Goal: Information Seeking & Learning: Check status

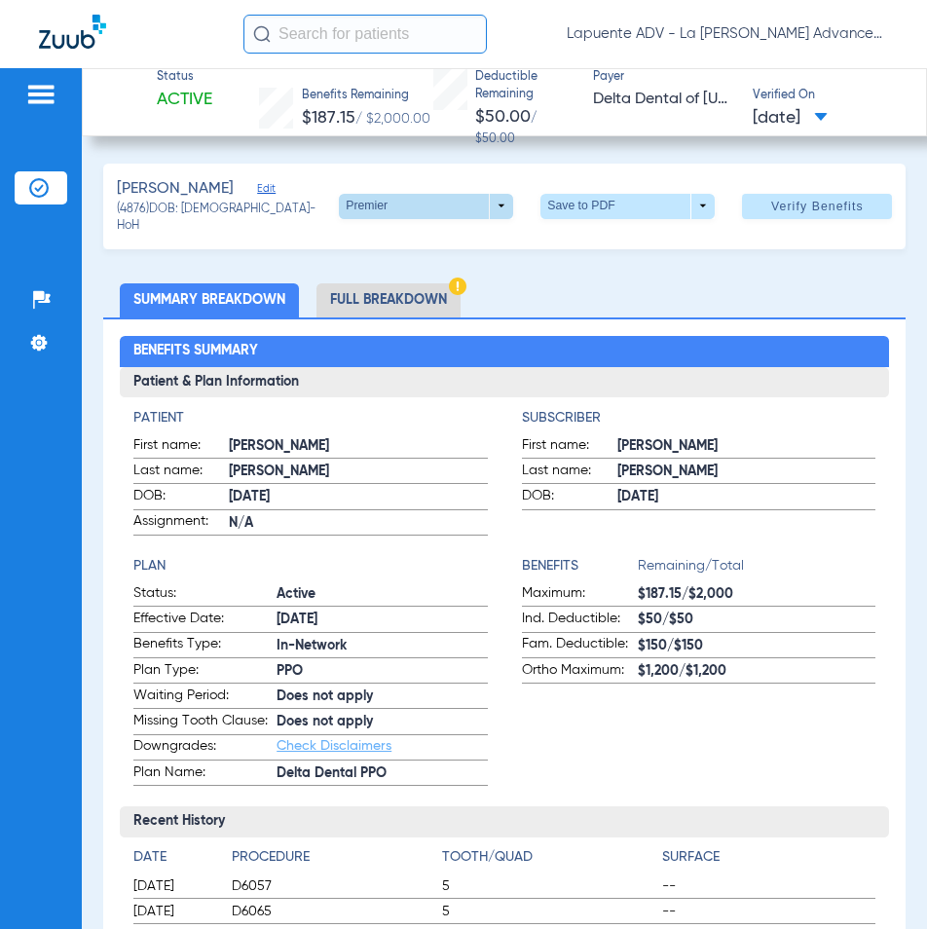
click at [355, 201] on span at bounding box center [426, 206] width 174 height 25
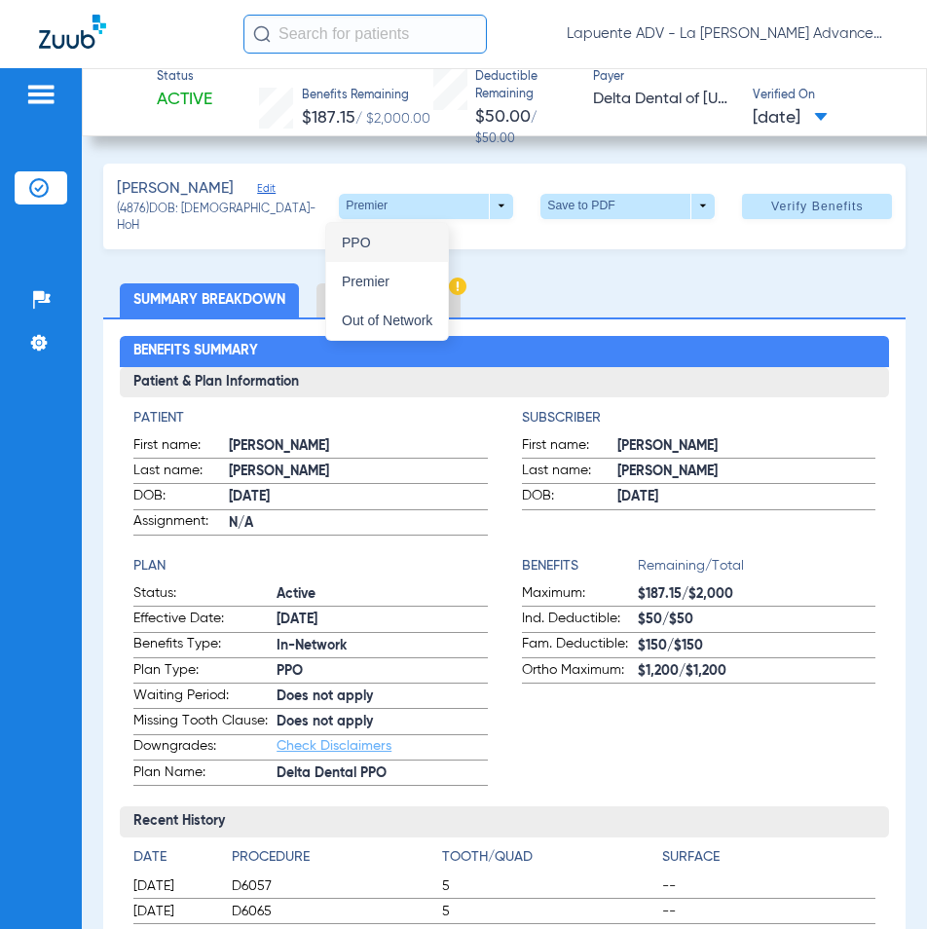
click at [359, 236] on span "PPO" at bounding box center [387, 243] width 91 height 14
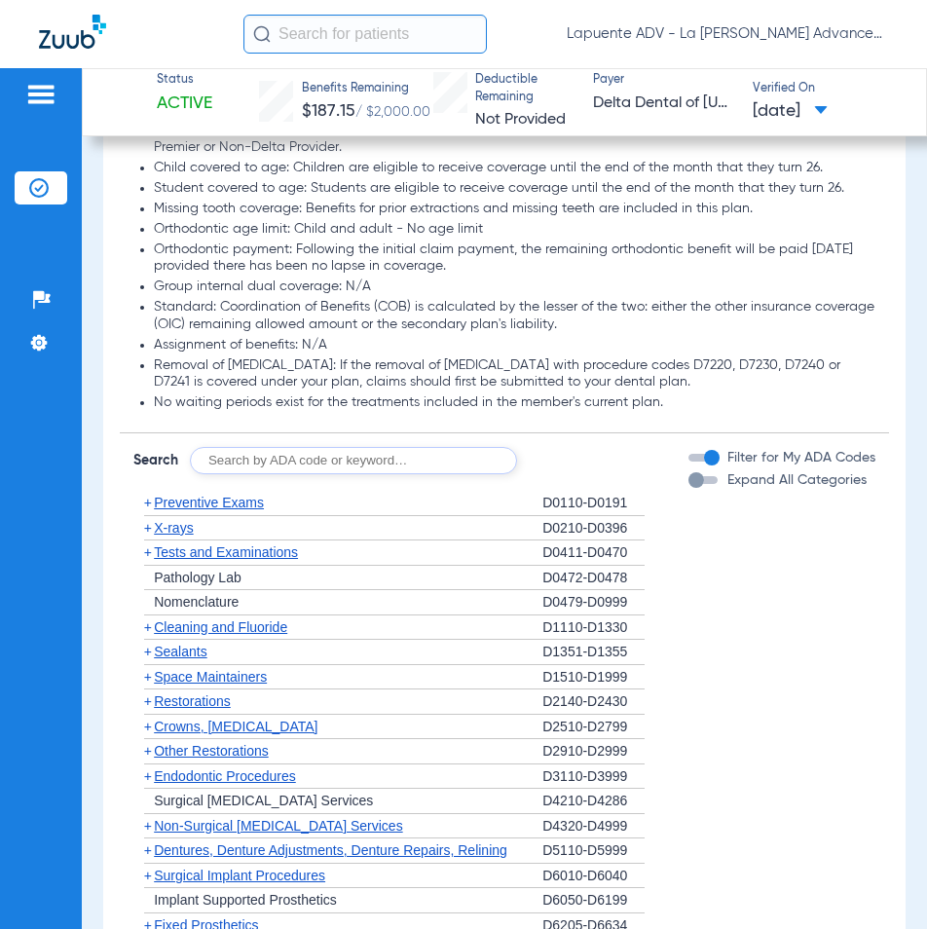
scroll to position [1549, 0]
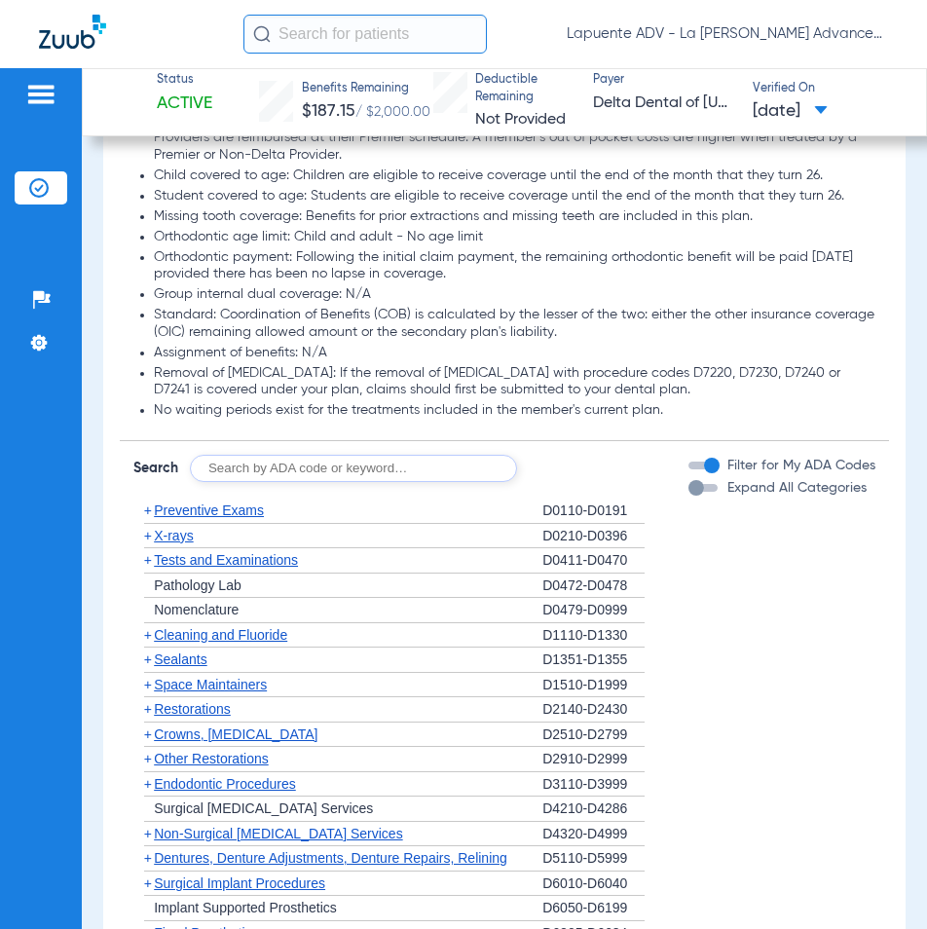
click at [363, 474] on input "text" at bounding box center [353, 468] width 327 height 27
type input "1206"
click button "Search" at bounding box center [589, 468] width 77 height 27
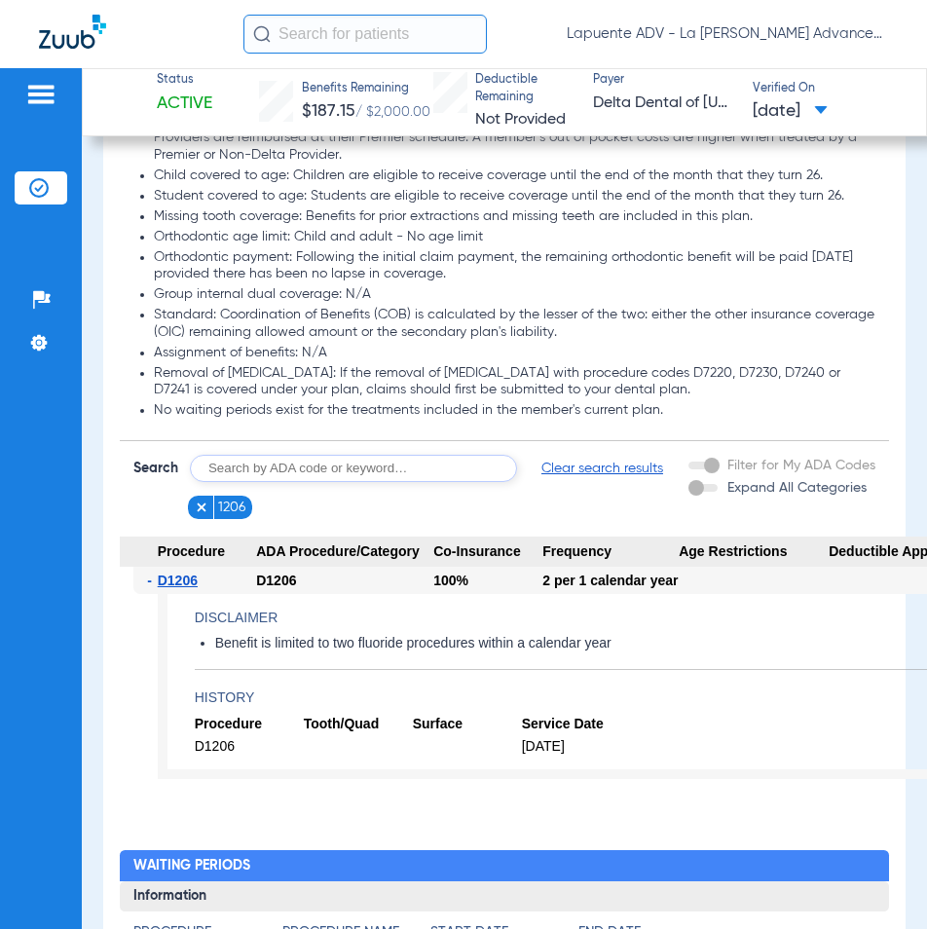
click at [368, 463] on input "text" at bounding box center [353, 468] width 327 height 27
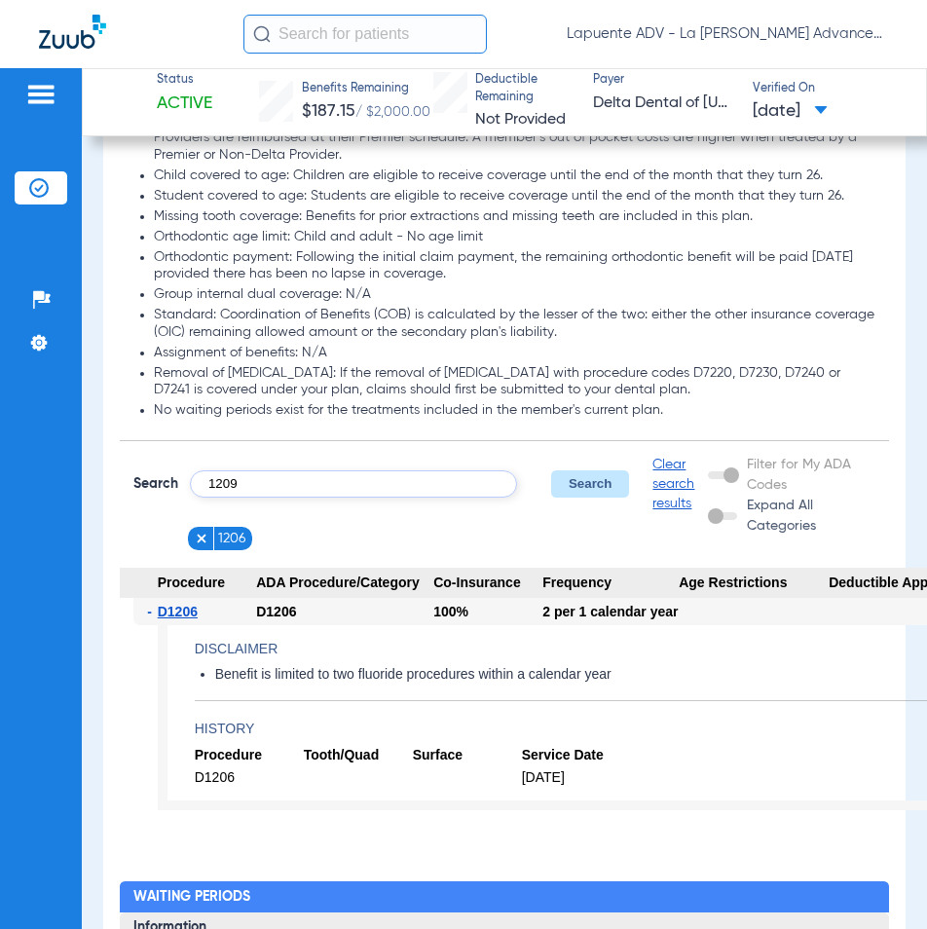
type input "1209"
click button "Search" at bounding box center [589, 483] width 77 height 27
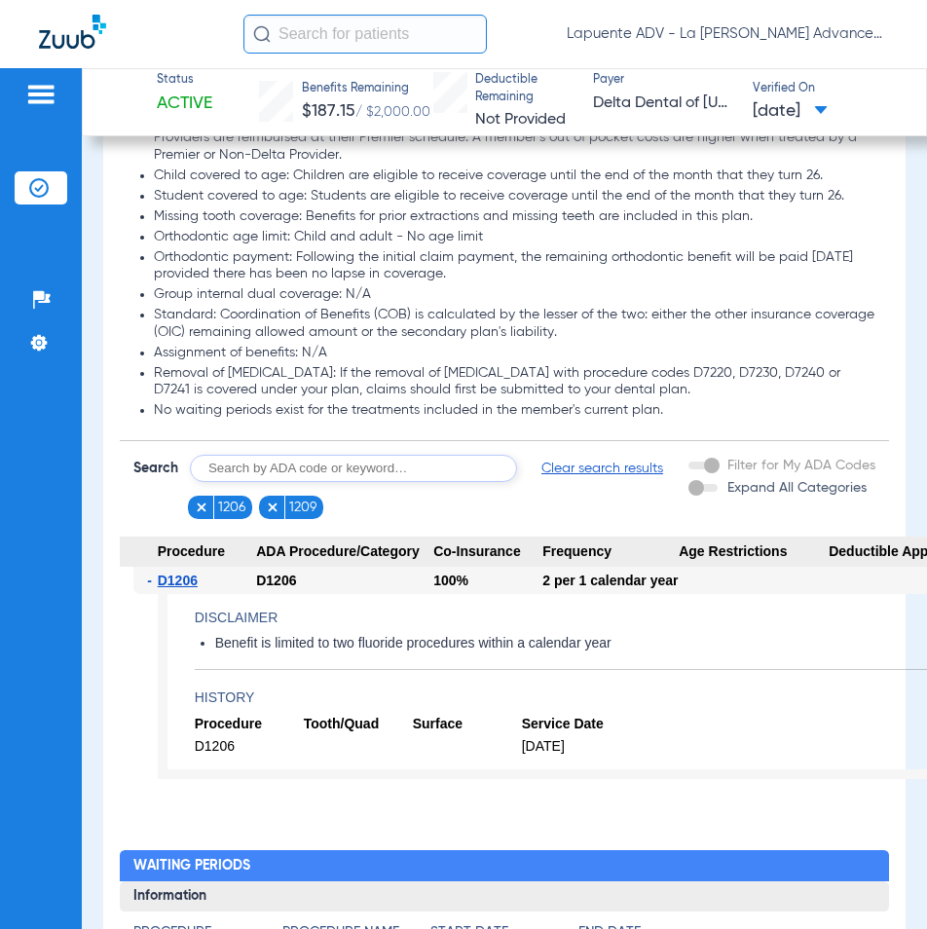
click at [368, 463] on input "text" at bounding box center [353, 468] width 327 height 27
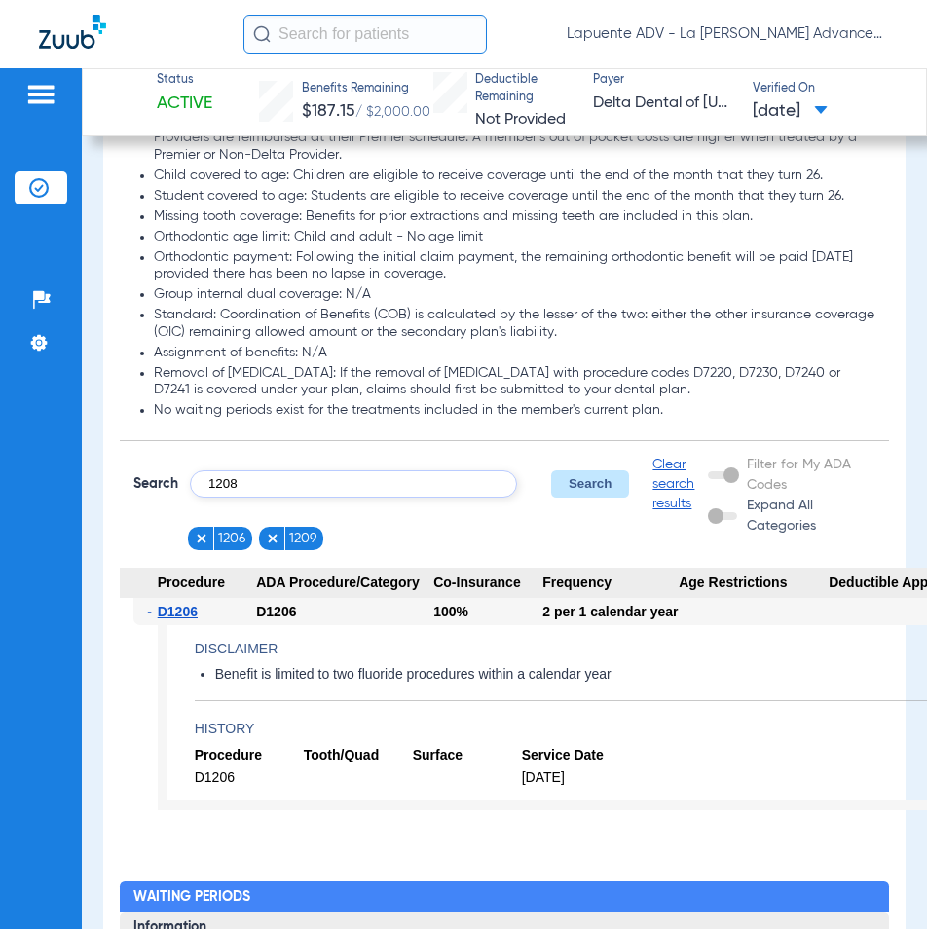
type input "1208"
click button "Search" at bounding box center [589, 483] width 77 height 27
